Goal: Transaction & Acquisition: Purchase product/service

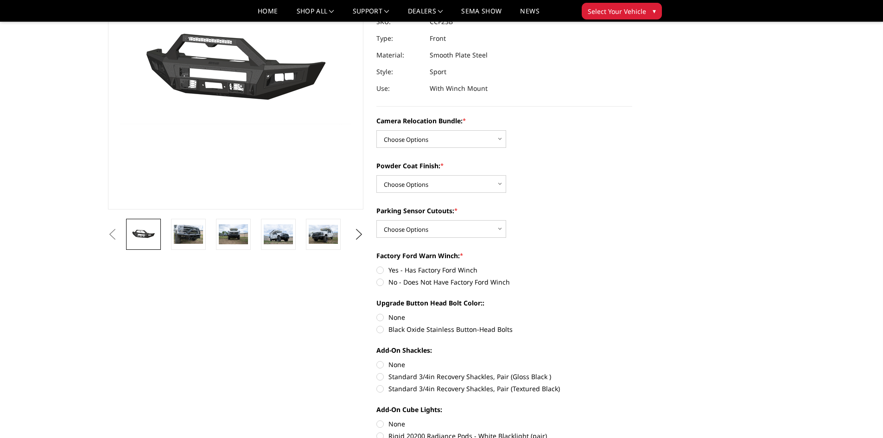
scroll to position [93, 0]
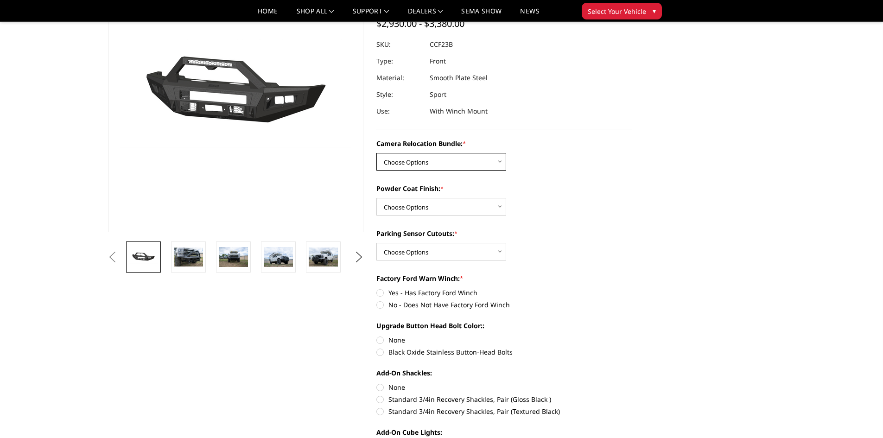
click at [498, 162] on select "Choose Options WITHOUT Camera Relocation Bundle WITH Camera Relocation Bundle" at bounding box center [441, 162] width 130 height 18
select select "2614"
click at [376, 153] on select "Choose Options WITHOUT Camera Relocation Bundle WITH Camera Relocation Bundle" at bounding box center [441, 162] width 130 height 18
click at [501, 205] on select "Choose Options Textured Black Powder Coat Bare Metal" at bounding box center [441, 207] width 130 height 18
select select "2613"
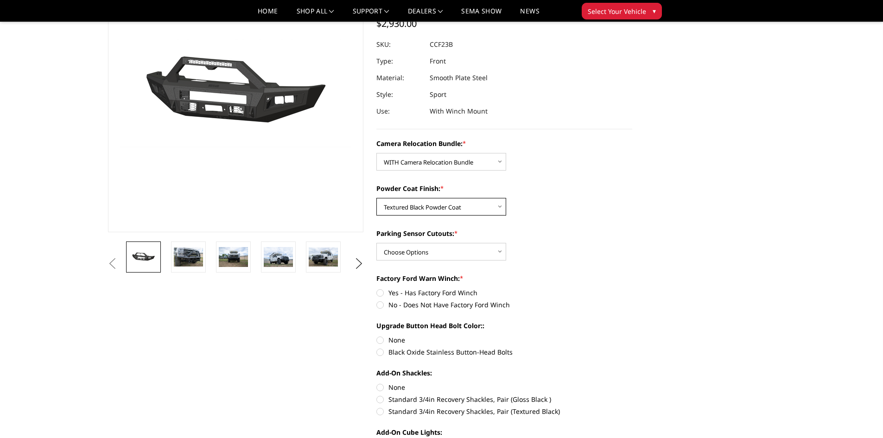
click at [376, 198] on select "Choose Options Textured Black Powder Coat Bare Metal" at bounding box center [441, 207] width 130 height 18
click at [498, 251] on select "Choose Options Yes - With Parking Sensor Cutouts No - Without Parking Sensor Cu…" at bounding box center [441, 252] width 130 height 18
select select "2611"
click at [376, 243] on select "Choose Options Yes - With Parking Sensor Cutouts No - Without Parking Sensor Cu…" at bounding box center [441, 252] width 130 height 18
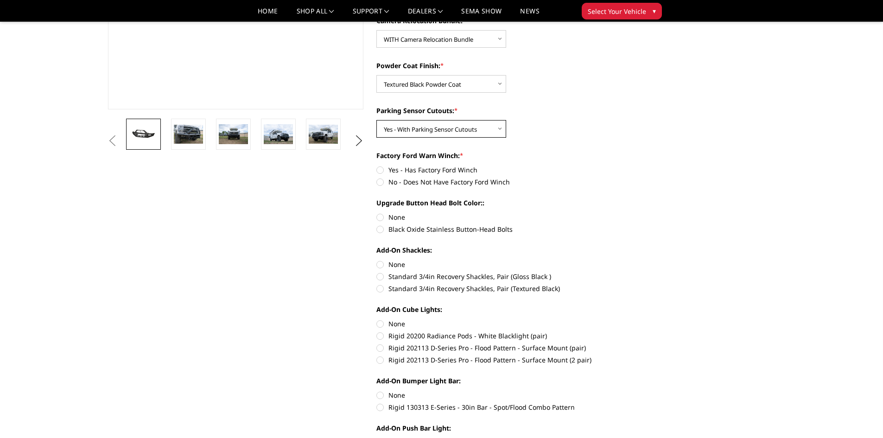
scroll to position [232, 0]
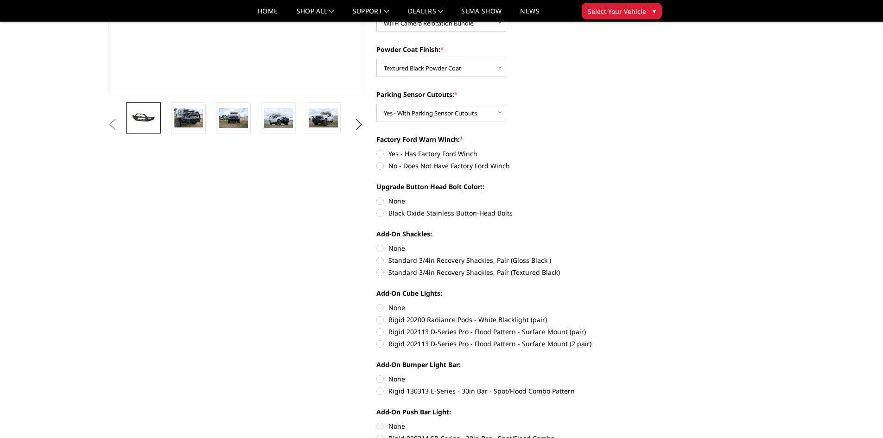
click at [380, 165] on label "No - Does Not Have Factory Ford Winch" at bounding box center [504, 166] width 256 height 10
click at [632, 149] on input "No - Does Not Have Factory Ford Winch" at bounding box center [632, 149] width 0 height 0
radio input "true"
click at [381, 164] on label "No - Does Not Have Factory Ford Winch" at bounding box center [504, 166] width 256 height 10
click at [632, 149] on input "No - Does Not Have Factory Ford Winch" at bounding box center [632, 149] width 0 height 0
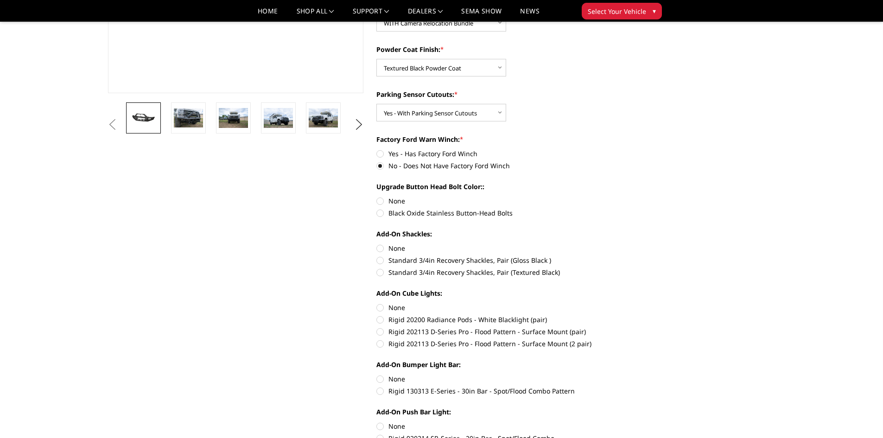
click at [380, 153] on label "Yes - Has Factory Ford Winch" at bounding box center [504, 154] width 256 height 10
click at [377, 149] on input "Yes - Has Factory Ford Winch" at bounding box center [376, 149] width 0 height 0
radio input "true"
drag, startPoint x: 378, startPoint y: 150, endPoint x: 378, endPoint y: 157, distance: 6.5
click at [378, 154] on label "Yes - Has Factory Ford Winch" at bounding box center [504, 154] width 256 height 10
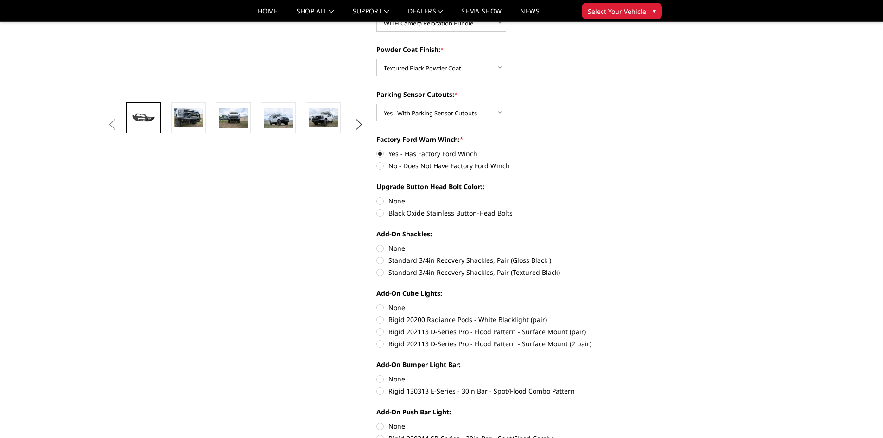
click at [377, 149] on input "Yes - Has Factory Ford Winch" at bounding box center [376, 149] width 0 height 0
click at [381, 165] on label "No - Does Not Have Factory Ford Winch" at bounding box center [504, 166] width 256 height 10
click at [632, 149] on input "No - Does Not Have Factory Ford Winch" at bounding box center [632, 149] width 0 height 0
radio input "true"
click at [380, 211] on label "Black Oxide Stainless Button-Head Bolts" at bounding box center [504, 213] width 256 height 10
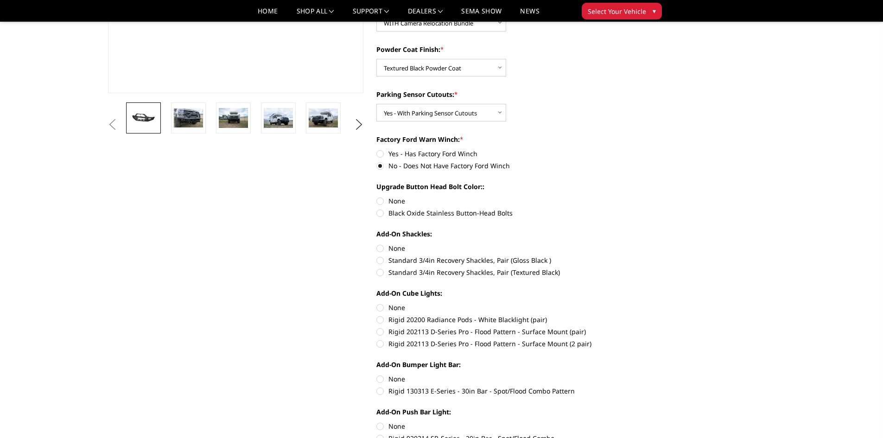
click at [632, 196] on input "Black Oxide Stainless Button-Head Bolts" at bounding box center [632, 196] width 0 height 0
radio input "true"
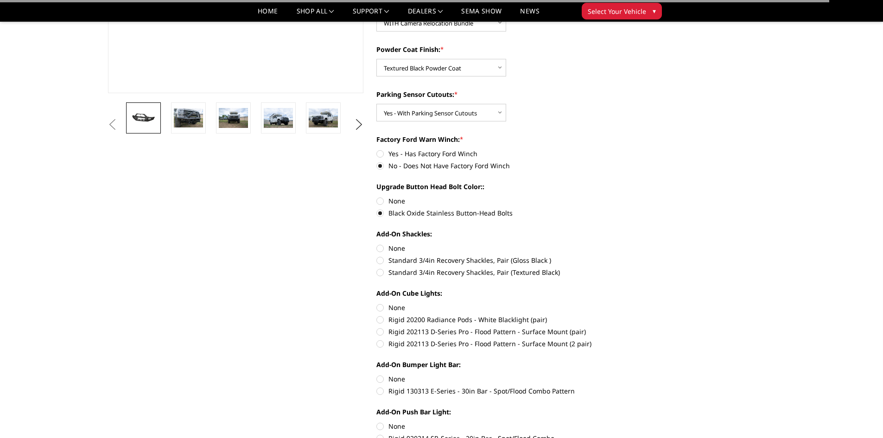
drag, startPoint x: 379, startPoint y: 155, endPoint x: 379, endPoint y: 160, distance: 5.1
click at [379, 156] on label "Yes - Has Factory Ford Winch" at bounding box center [504, 154] width 256 height 10
click at [377, 149] on input "Yes - Has Factory Ford Winch" at bounding box center [376, 149] width 0 height 0
radio input "true"
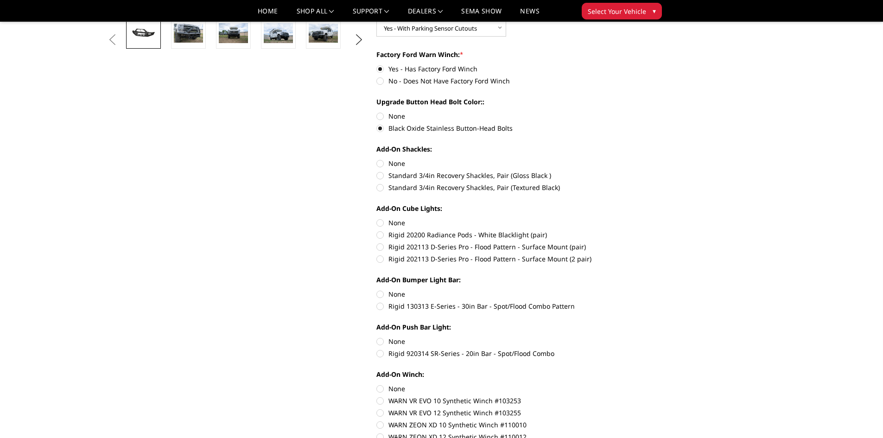
scroll to position [324, 0]
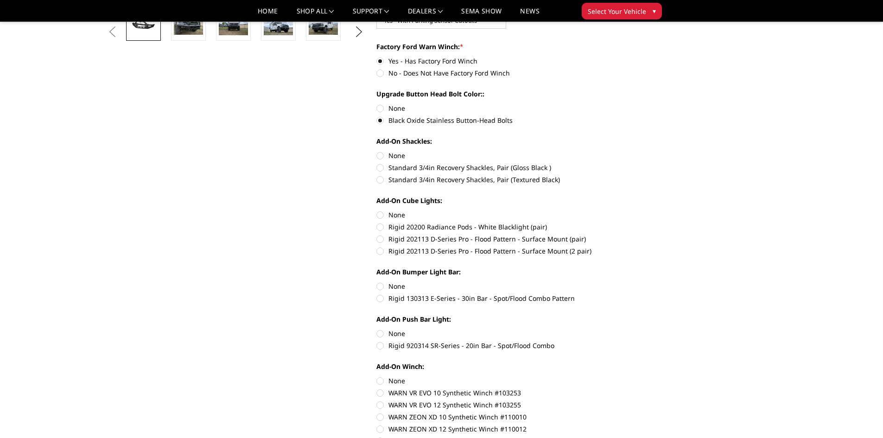
click at [384, 180] on label "Standard 3/4in Recovery Shackles, Pair (Textured Black)" at bounding box center [504, 180] width 256 height 10
click at [632, 163] on input "Standard 3/4in Recovery Shackles, Pair (Textured Black)" at bounding box center [632, 163] width 0 height 0
radio input "true"
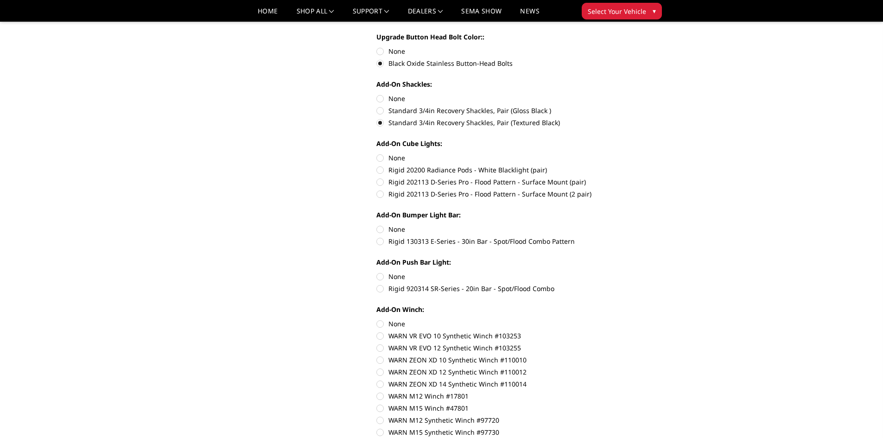
scroll to position [417, 0]
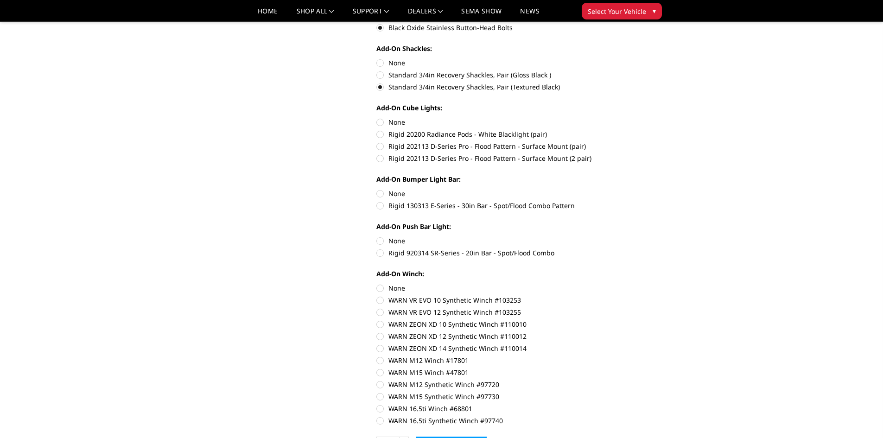
click at [379, 132] on label "Rigid 20200 Radiance Pods - White Blacklight (pair)" at bounding box center [504, 134] width 256 height 10
click at [632, 118] on input "Rigid 20200 Radiance Pods - White Blacklight (pair)" at bounding box center [632, 117] width 0 height 0
radio input "true"
click at [381, 162] on label "Rigid 202113 D-Series Pro - Flood Pattern - Surface Mount (2 pair)" at bounding box center [504, 158] width 256 height 10
click at [632, 142] on input "Rigid 202113 D-Series Pro - Flood Pattern - Surface Mount (2 pair)" at bounding box center [632, 141] width 0 height 0
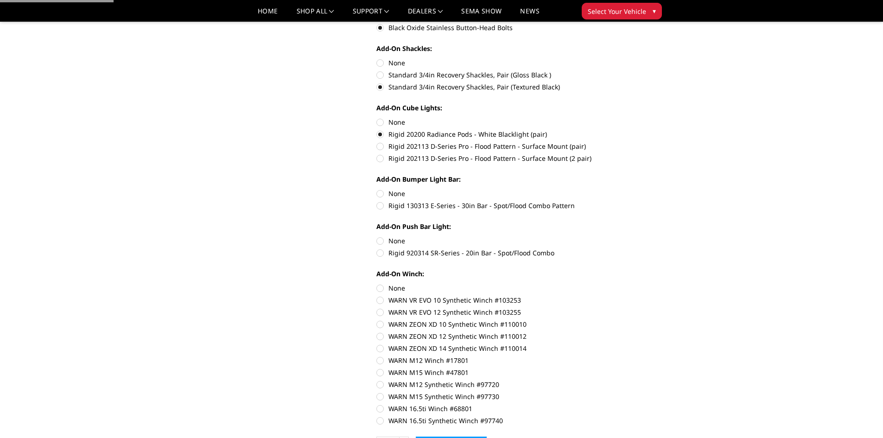
radio input "true"
click at [380, 133] on label "Rigid 20200 Radiance Pods - White Blacklight (pair)" at bounding box center [504, 134] width 256 height 10
click at [632, 118] on input "Rigid 20200 Radiance Pods - White Blacklight (pair)" at bounding box center [632, 117] width 0 height 0
radio input "true"
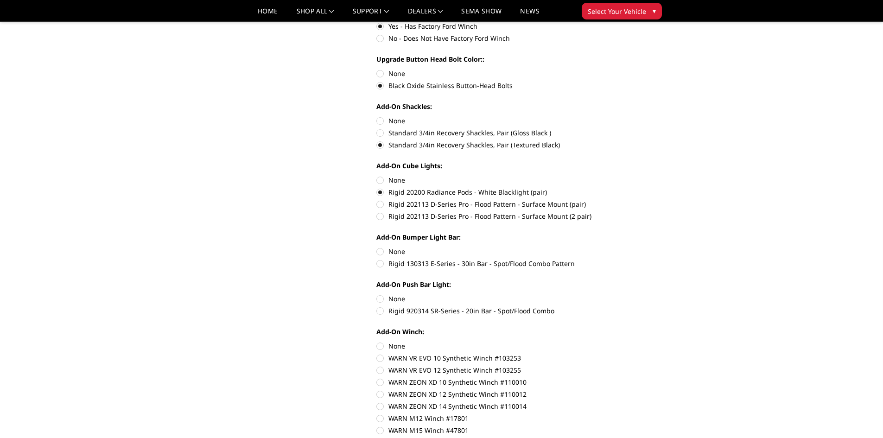
scroll to position [371, 0]
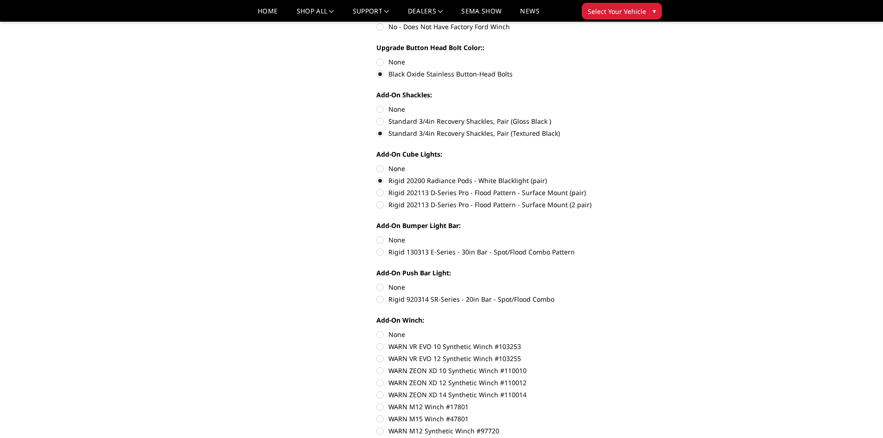
click at [380, 191] on label "Rigid 202113 D-Series Pro - Flood Pattern - Surface Mount (pair)" at bounding box center [504, 193] width 256 height 10
click at [632, 176] on input "Rigid 202113 D-Series Pro - Flood Pattern - Surface Mount (pair)" at bounding box center [632, 176] width 0 height 0
radio input "true"
click at [380, 181] on label "Rigid 20200 Radiance Pods - White Blacklight (pair)" at bounding box center [504, 181] width 256 height 10
click at [632, 164] on input "Rigid 20200 Radiance Pods - White Blacklight (pair)" at bounding box center [632, 164] width 0 height 0
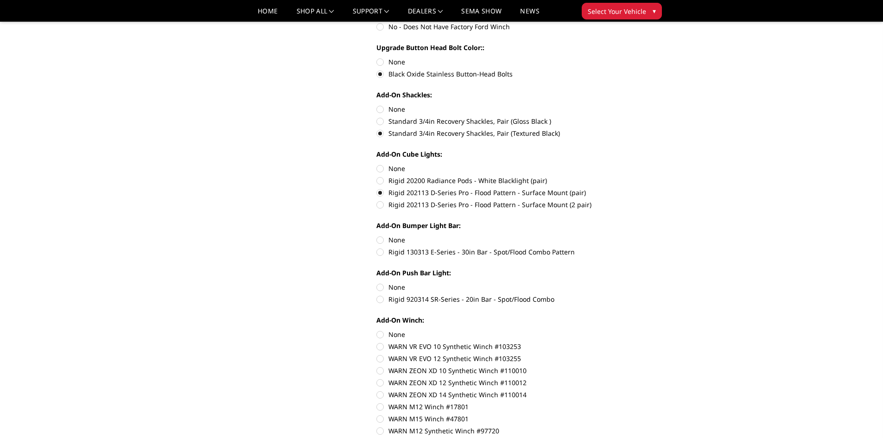
radio input "true"
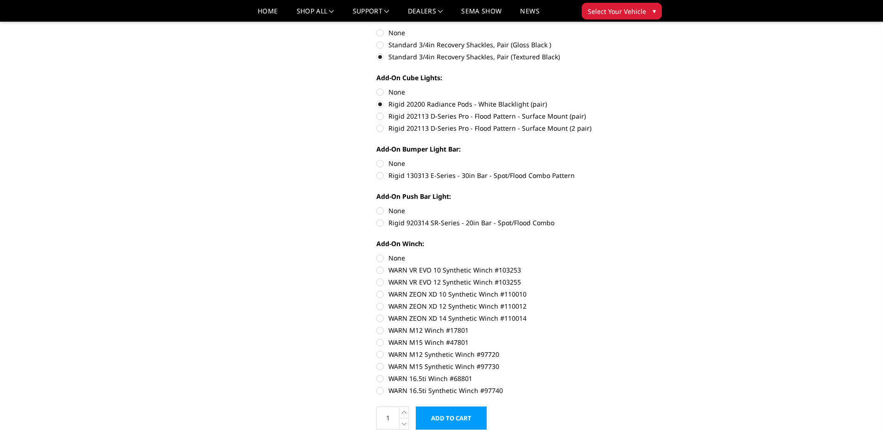
scroll to position [463, 0]
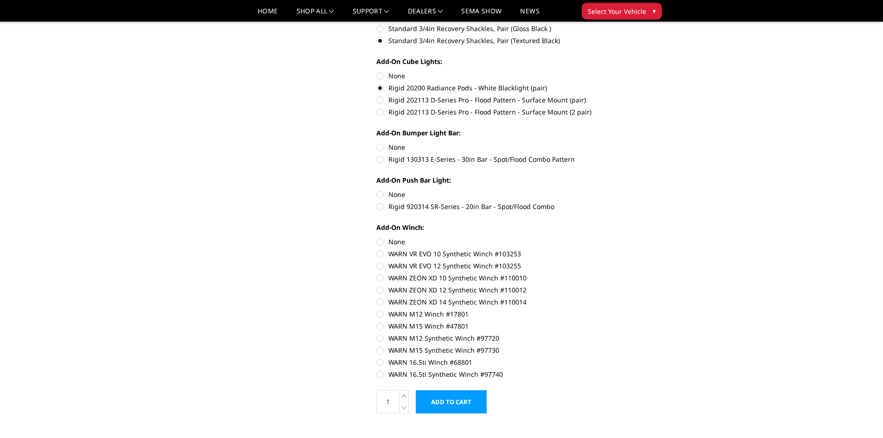
click at [380, 159] on label "Rigid 130313 E-Series - 30in Bar - Spot/Flood Combo Pattern" at bounding box center [504, 159] width 256 height 10
click at [632, 143] on input "Rigid 130313 E-Series - 30in Bar - Spot/Flood Combo Pattern" at bounding box center [632, 142] width 0 height 0
radio input "true"
click at [389, 206] on label "Rigid 920314 SR-Series - 20in Bar - Spot/Flood Combo" at bounding box center [504, 207] width 256 height 10
click at [632, 190] on input "Rigid 920314 SR-Series - 20in Bar - Spot/Flood Combo" at bounding box center [632, 190] width 0 height 0
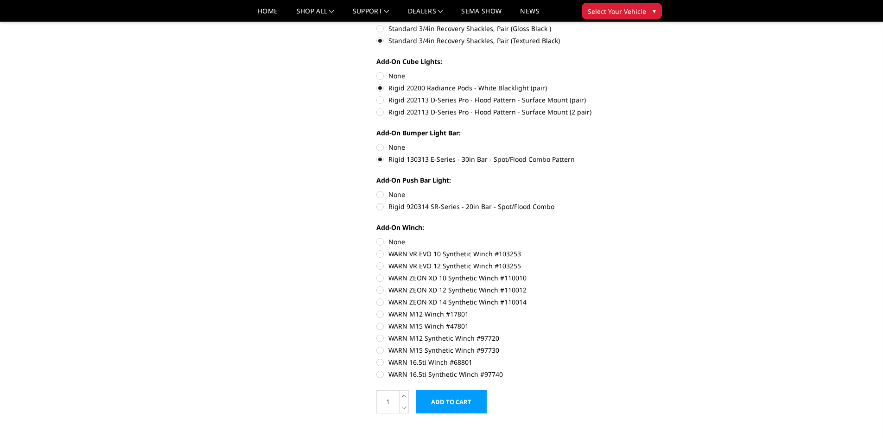
radio input "true"
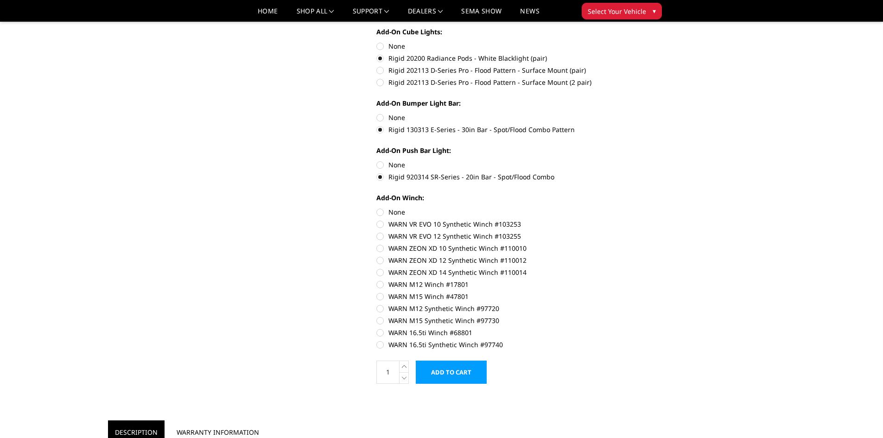
scroll to position [510, 0]
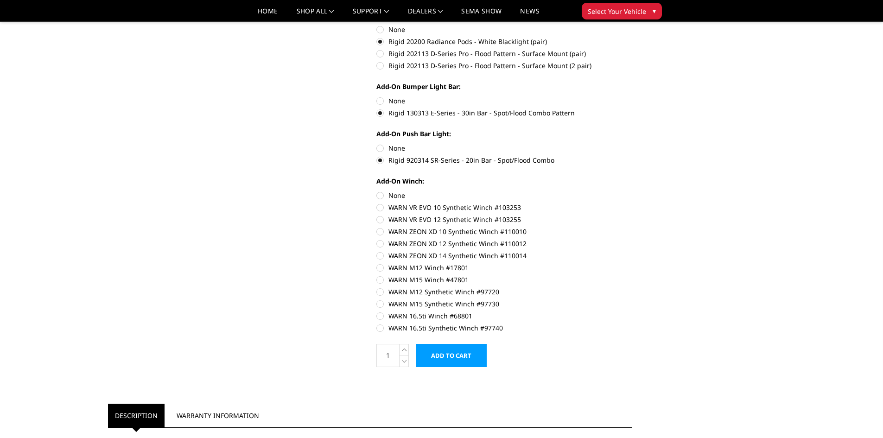
click at [382, 293] on label "WARN M12 Synthetic Winch #97720" at bounding box center [504, 292] width 256 height 10
click at [632, 275] on input "WARN M12 Synthetic Winch #97720" at bounding box center [632, 275] width 0 height 0
radio input "true"
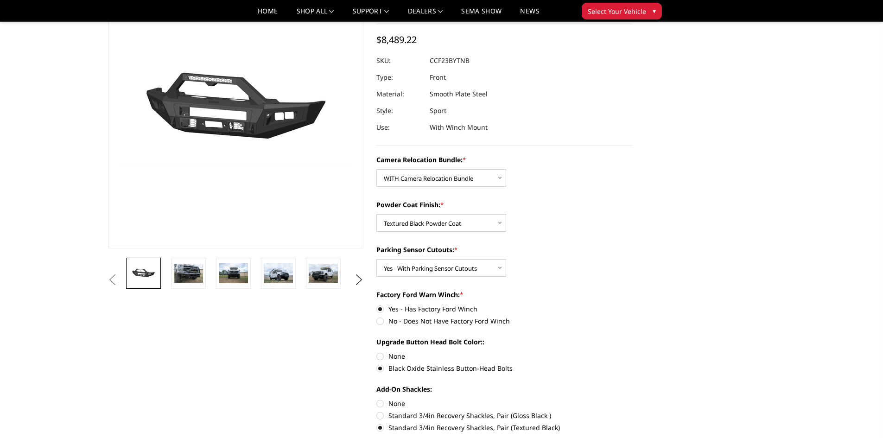
scroll to position [93, 0]
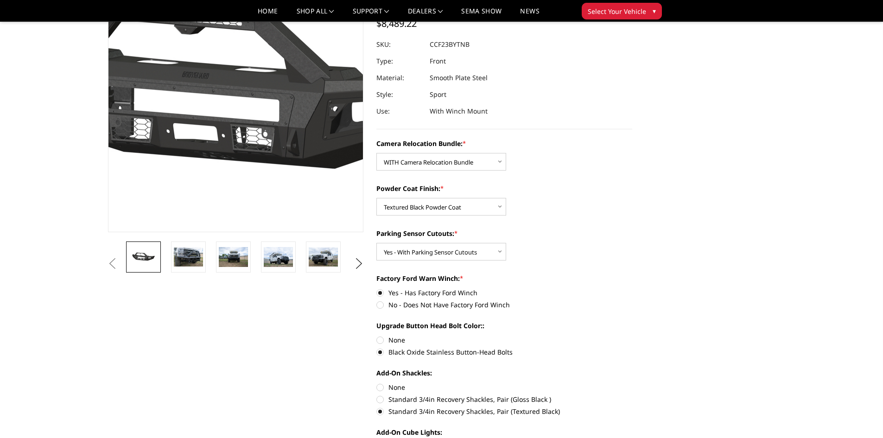
click at [224, 116] on img at bounding box center [251, 94] width 593 height 278
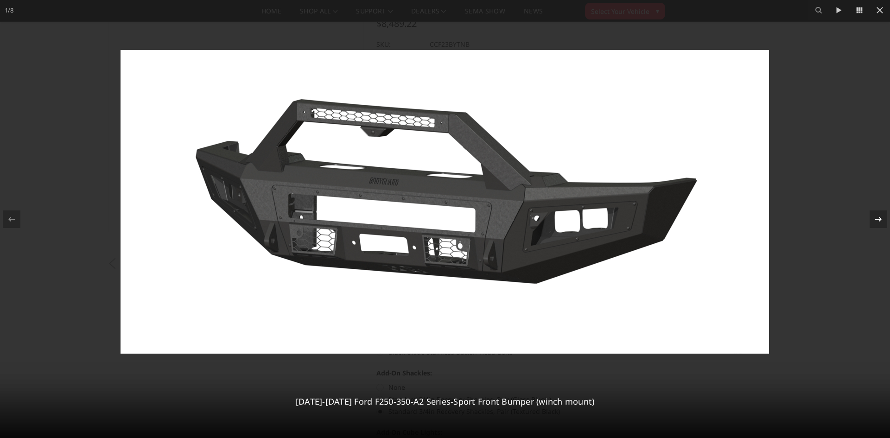
click at [880, 217] on icon at bounding box center [878, 218] width 6 height 5
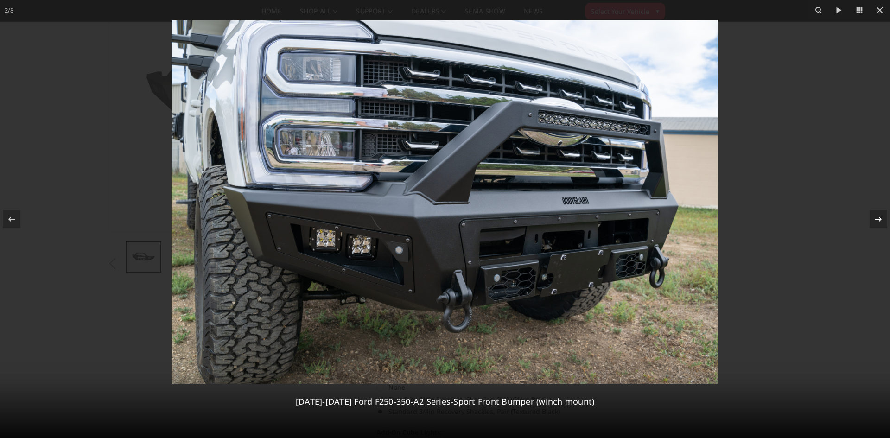
click at [880, 217] on div "2 / [PHONE_NUMBER][DATE][DATE] Ford F250-350-A2 Series-Sport Front Bumper (winc…" at bounding box center [445, 219] width 890 height 438
click at [880, 217] on icon at bounding box center [878, 218] width 6 height 5
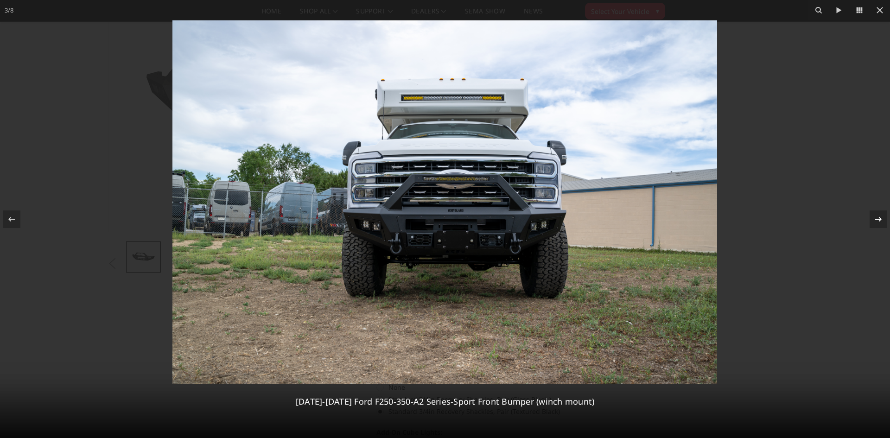
click at [877, 217] on icon at bounding box center [878, 219] width 11 height 11
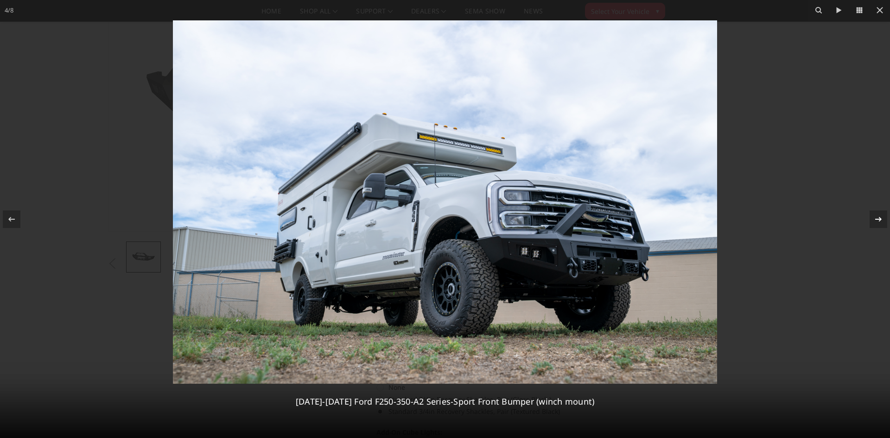
click at [877, 217] on div "4 / [PHONE_NUMBER][DATE][DATE] Ford F250-350-A2 Series-Sport Front Bumper (winc…" at bounding box center [445, 219] width 890 height 438
click at [875, 220] on icon at bounding box center [878, 219] width 11 height 11
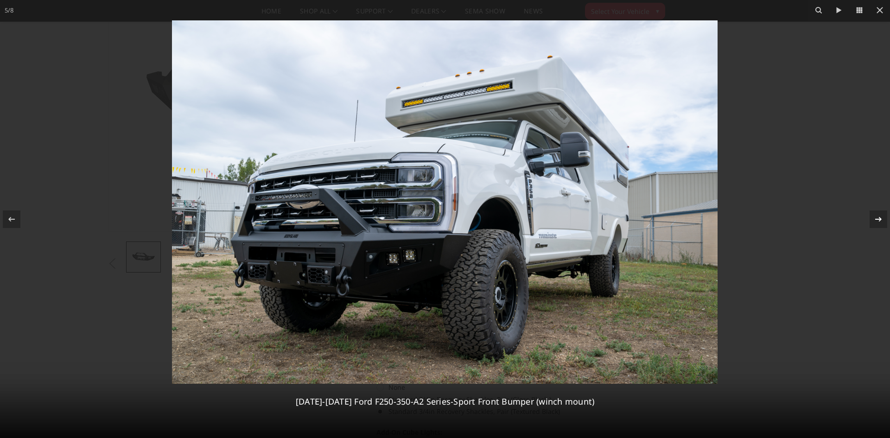
click at [875, 220] on div "5 / [PHONE_NUMBER][DATE][DATE] Ford F250-350-A2 Series-Sport Front Bumper (winc…" at bounding box center [445, 219] width 890 height 438
click at [877, 218] on icon at bounding box center [878, 219] width 11 height 11
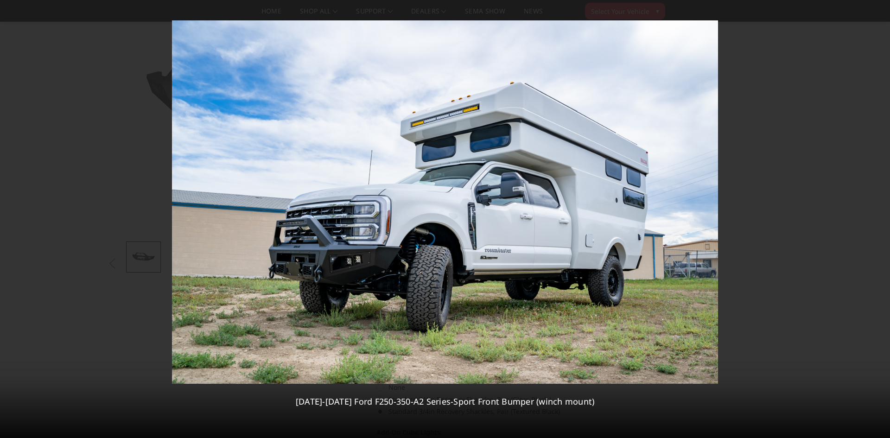
click at [877, 218] on div "6 / [PHONE_NUMBER][DATE][DATE] Ford F250-350-A2 Series-Sport Front Bumper (winc…" at bounding box center [445, 219] width 890 height 438
click at [877, 218] on icon at bounding box center [878, 219] width 11 height 11
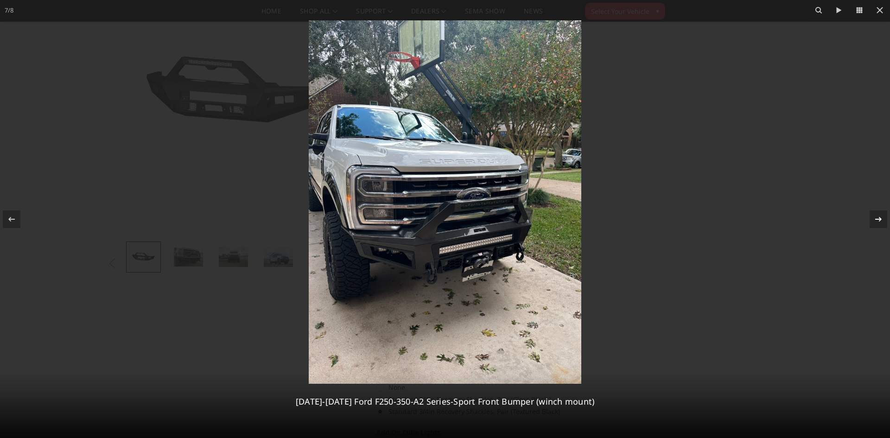
click at [877, 218] on icon at bounding box center [878, 219] width 11 height 11
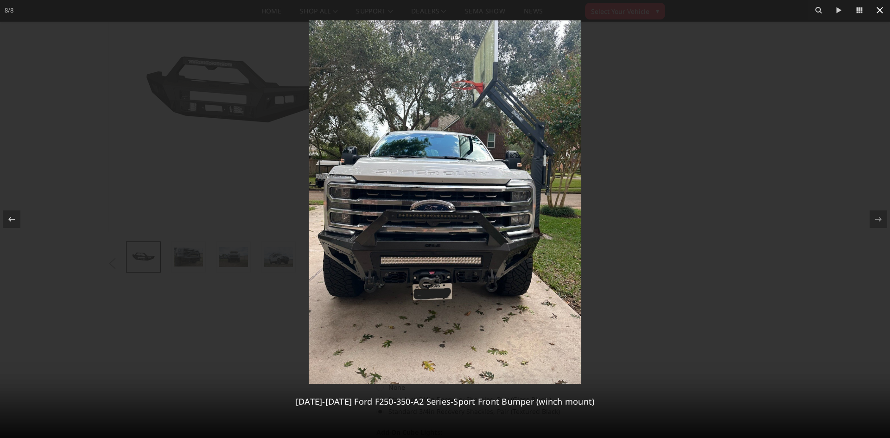
click at [881, 12] on icon at bounding box center [879, 10] width 6 height 6
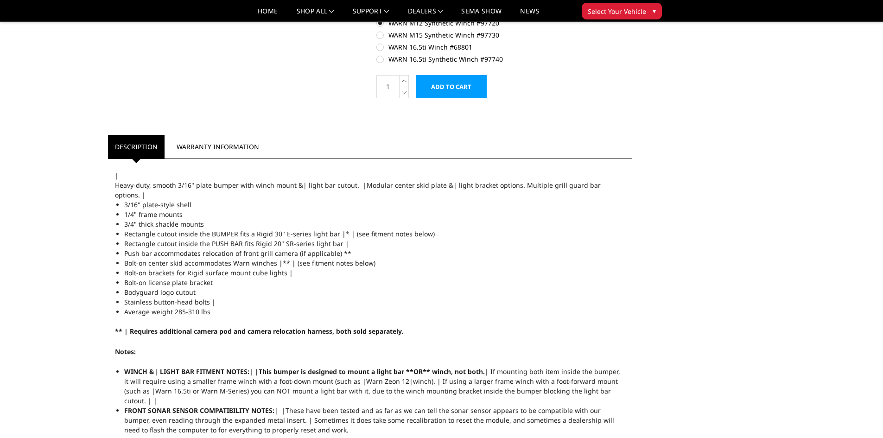
scroll to position [788, 0]
